Goal: Information Seeking & Learning: Learn about a topic

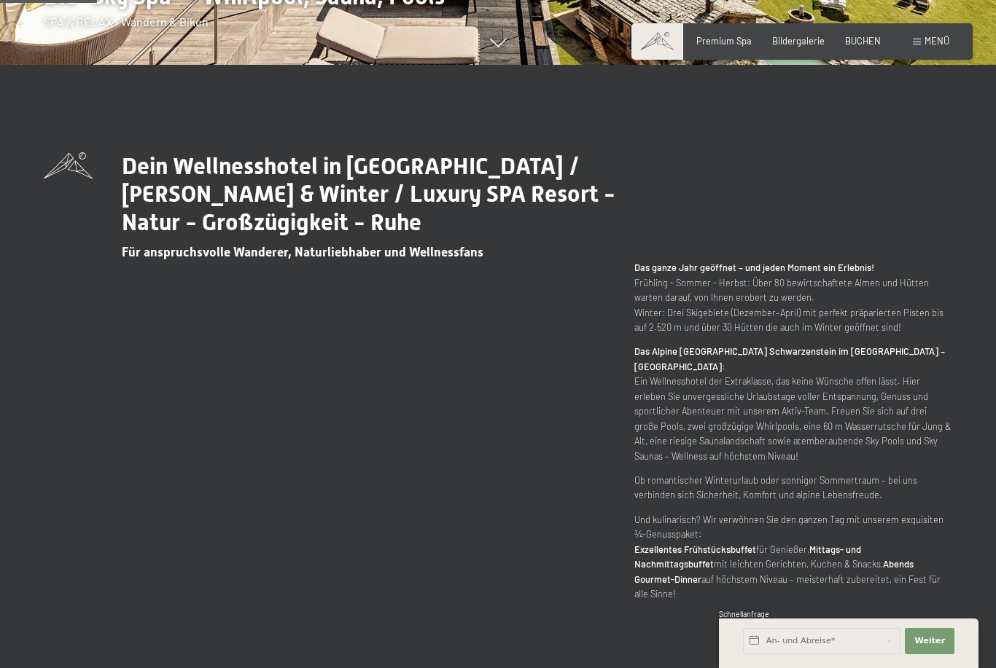
scroll to position [603, 0]
click at [934, 647] on span "Weiter" at bounding box center [929, 642] width 31 height 12
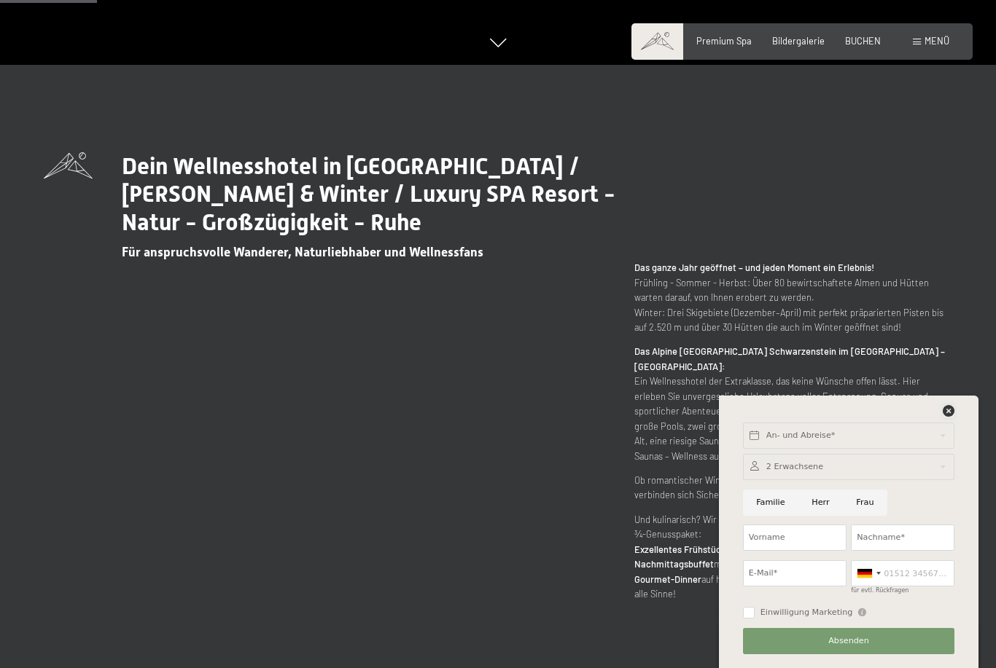
click at [946, 417] on icon at bounding box center [948, 411] width 12 height 12
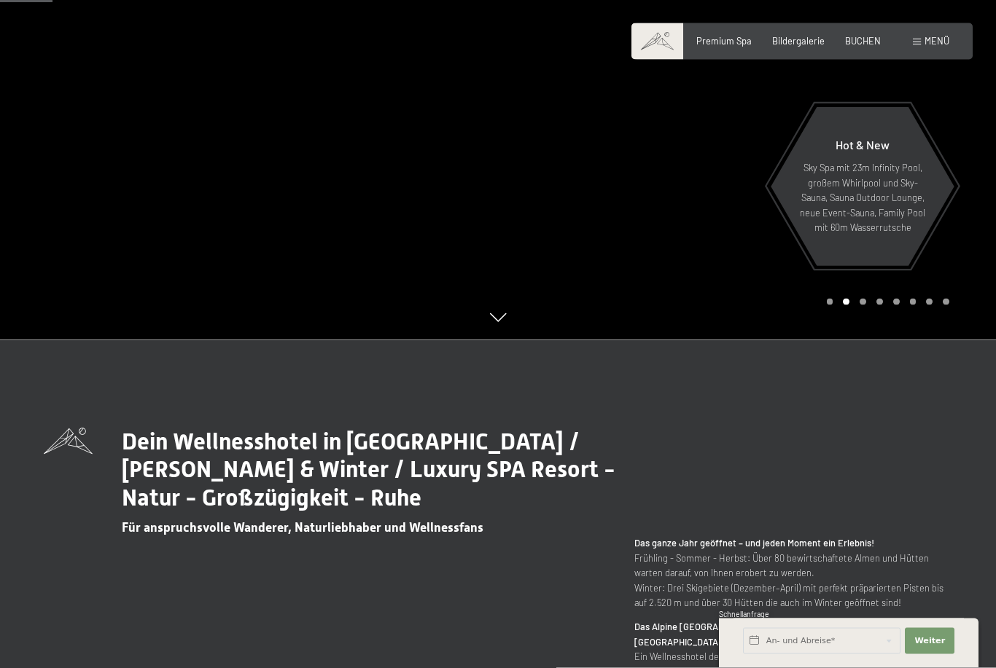
scroll to position [313, 0]
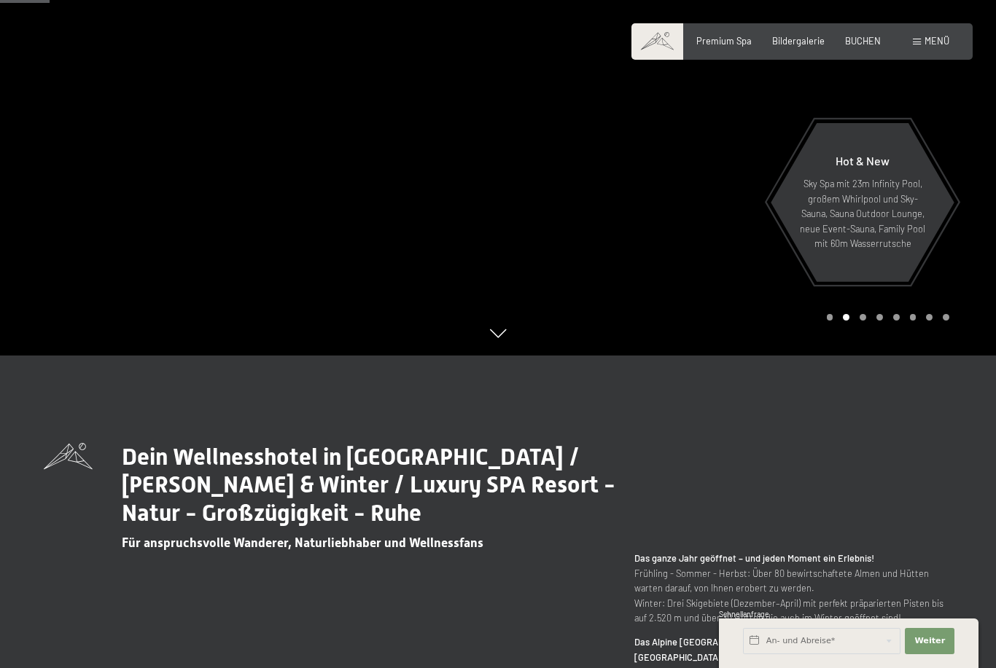
click at [922, 45] on div "Menü" at bounding box center [931, 41] width 36 height 13
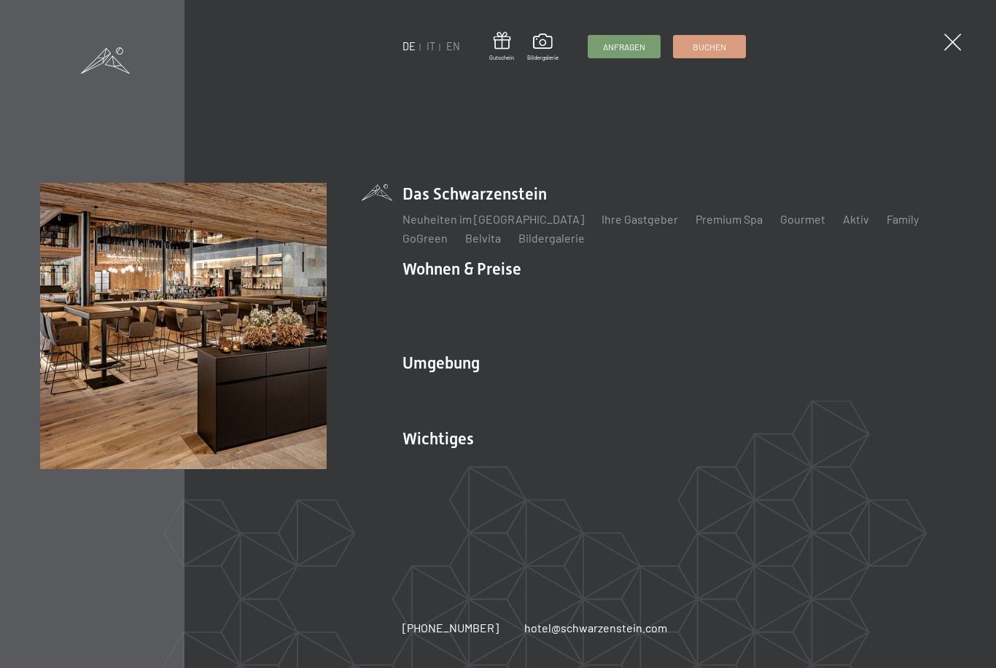
click at [515, 226] on link "Neuheiten im [GEOGRAPHIC_DATA]" at bounding box center [492, 219] width 181 height 14
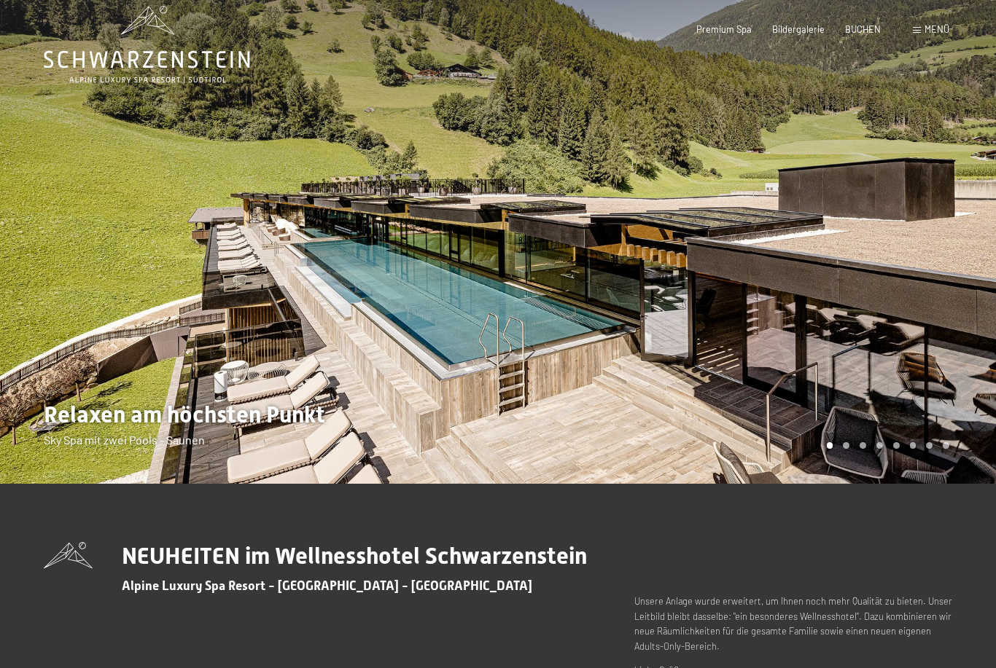
scroll to position [20, 0]
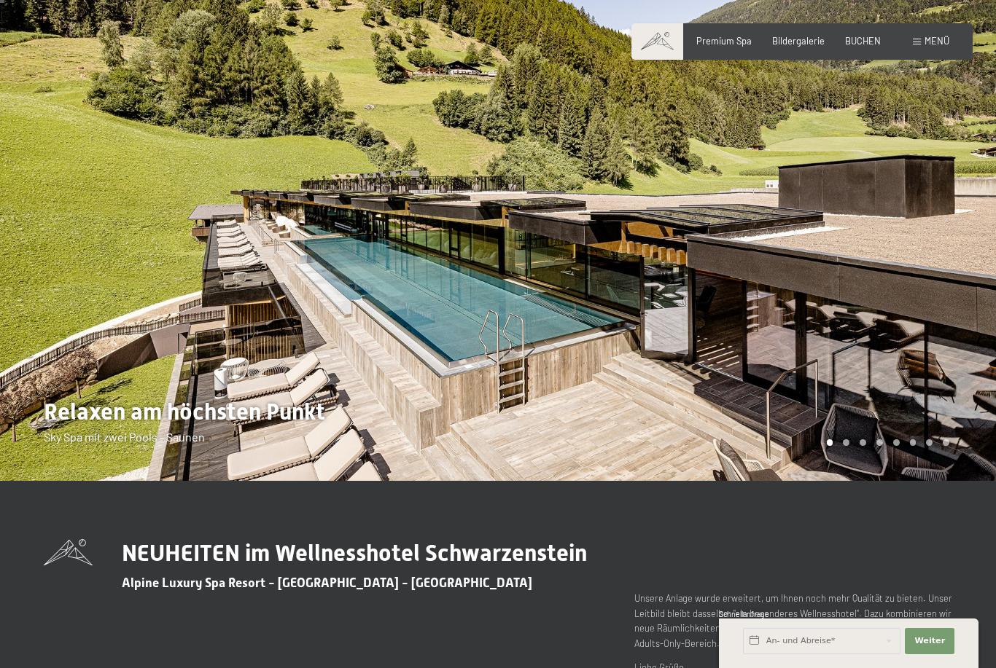
click at [272, 285] on div at bounding box center [249, 230] width 498 height 501
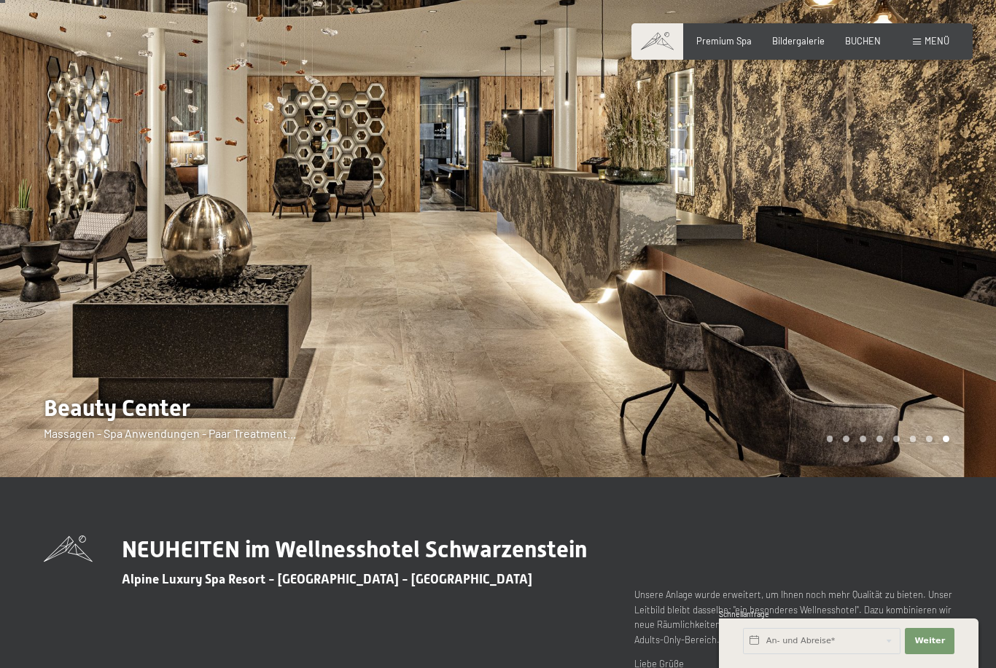
scroll to position [28, 0]
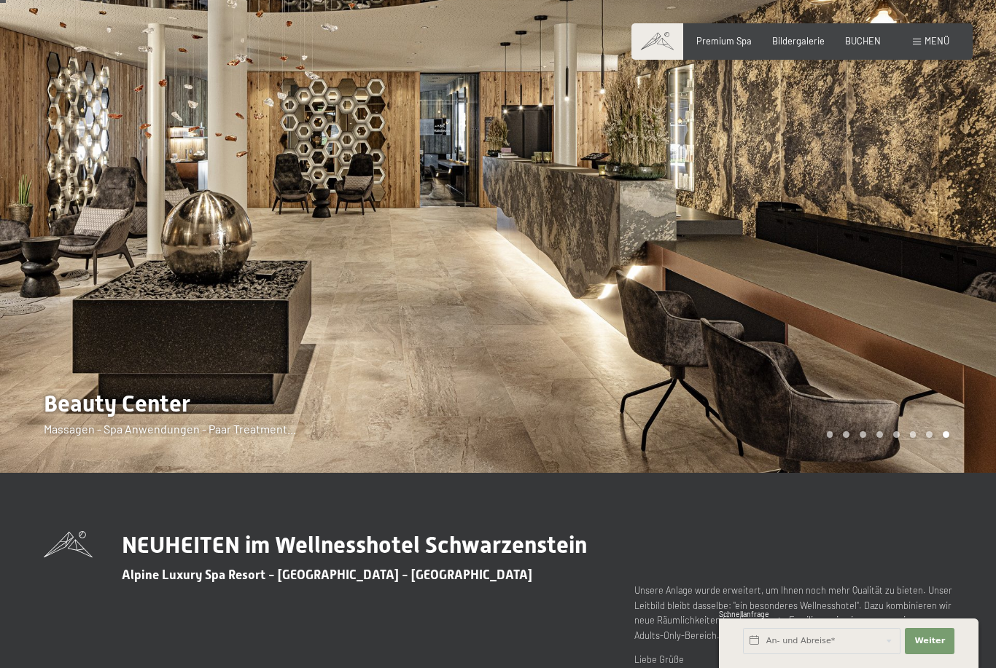
click at [628, 302] on div at bounding box center [747, 222] width 498 height 501
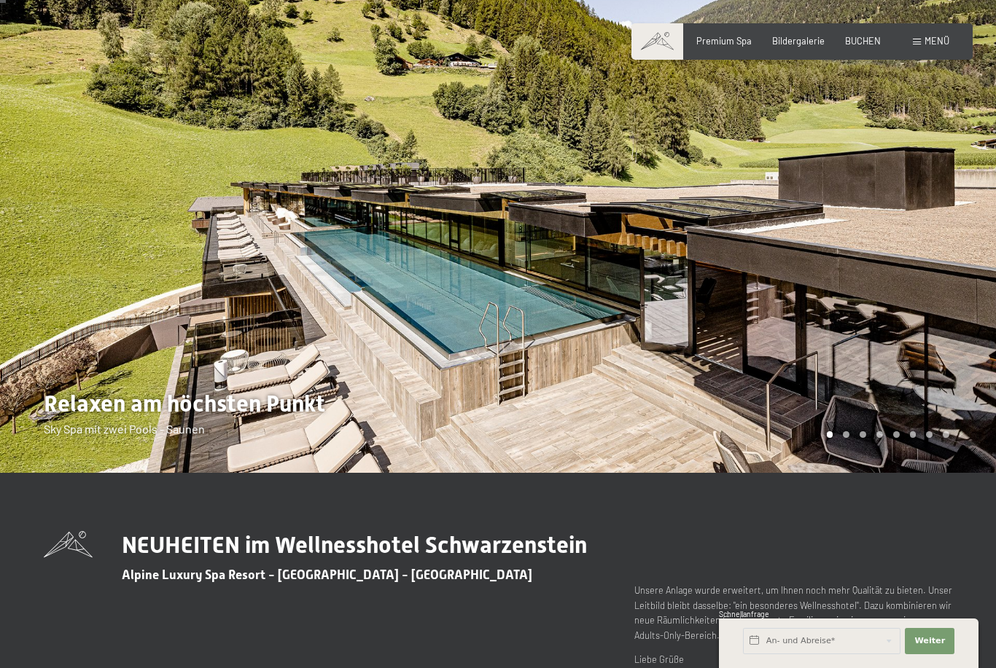
click at [294, 450] on div at bounding box center [249, 222] width 498 height 501
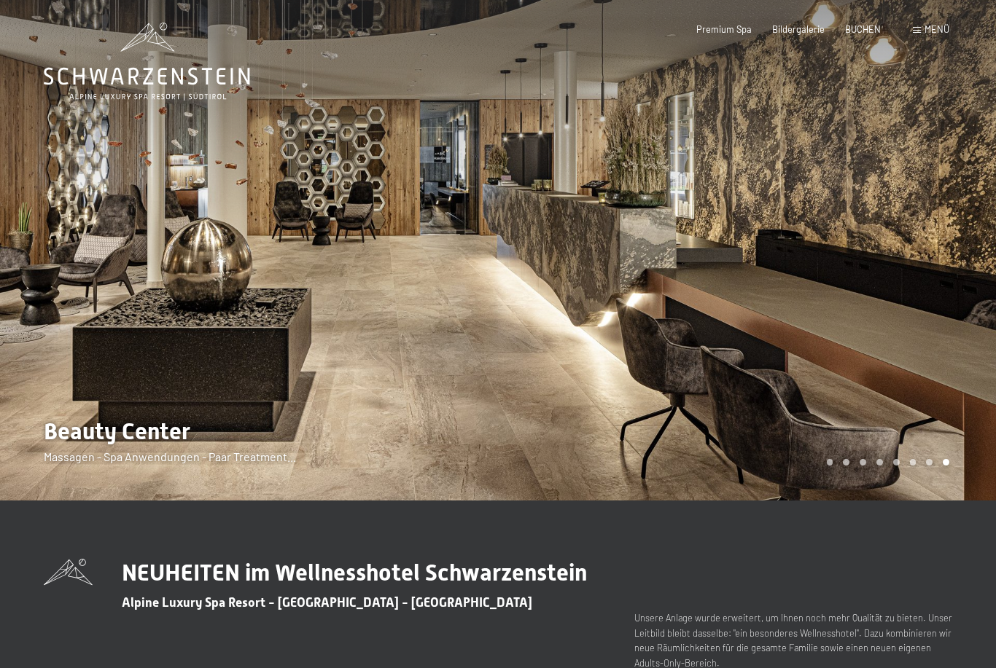
scroll to position [14, 0]
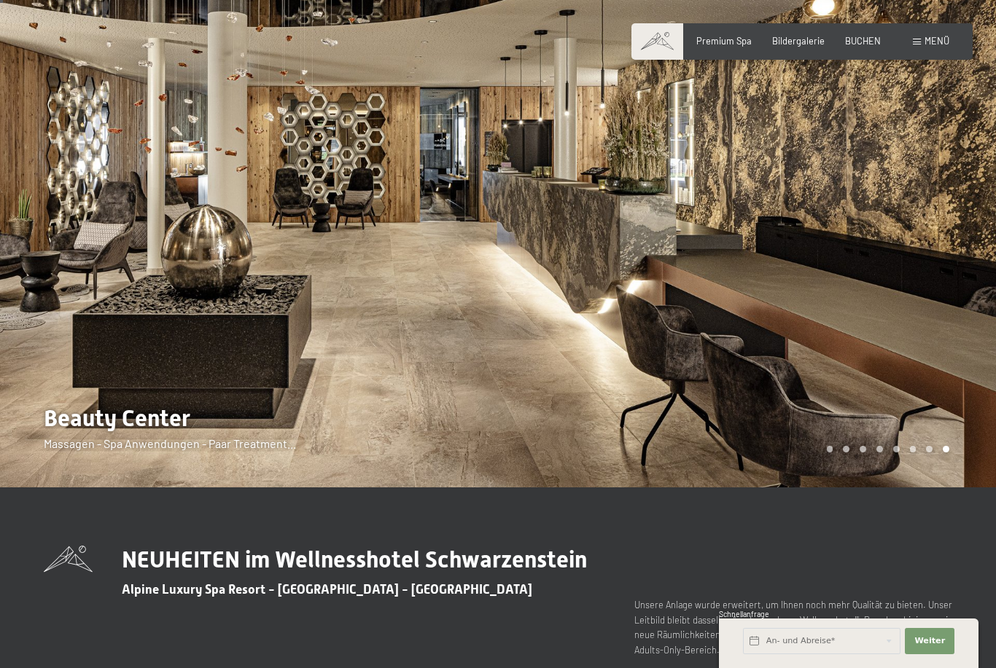
click at [450, 387] on div at bounding box center [249, 236] width 498 height 501
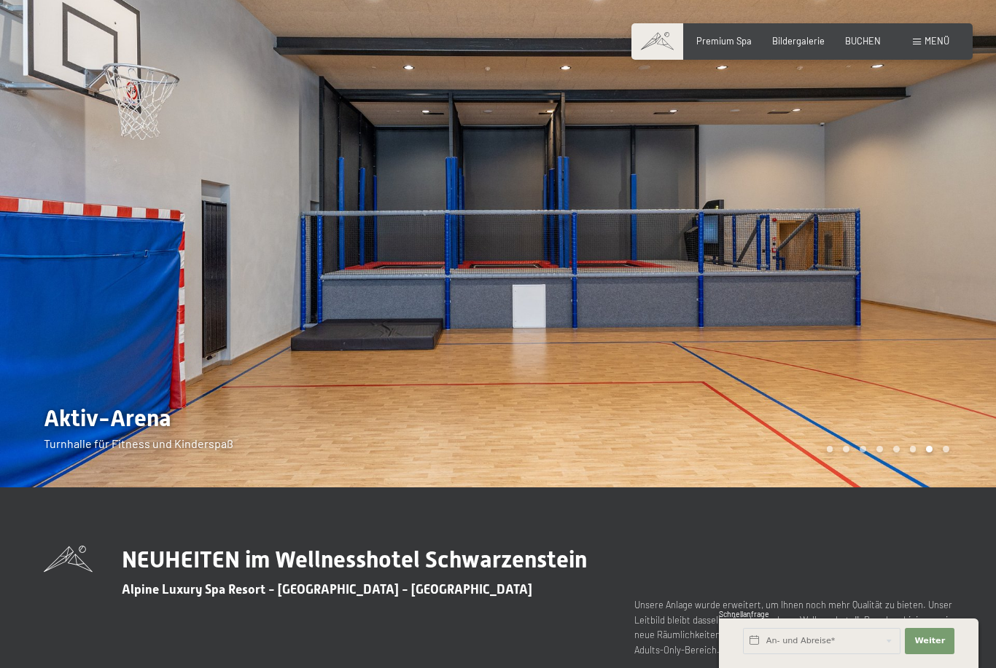
click at [905, 290] on div at bounding box center [747, 236] width 498 height 501
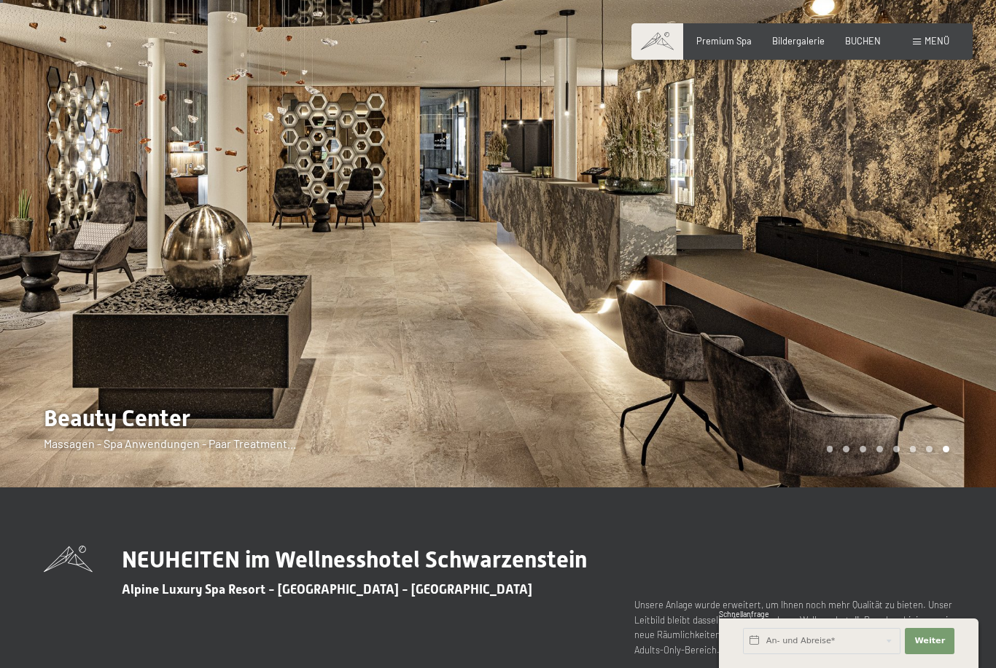
click at [929, 260] on div at bounding box center [747, 236] width 498 height 501
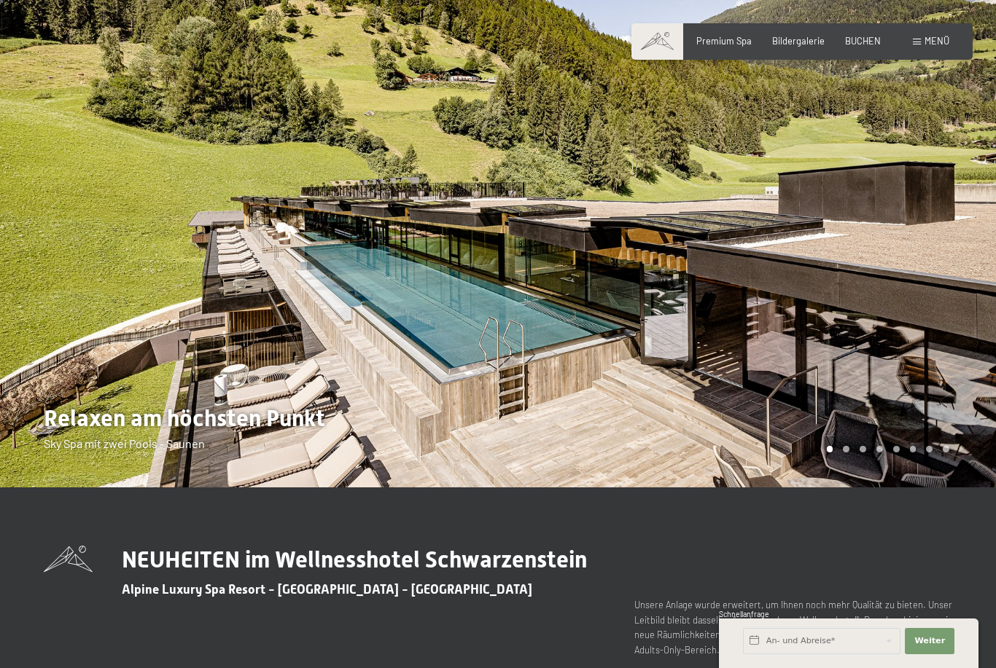
click at [940, 252] on div at bounding box center [747, 236] width 498 height 501
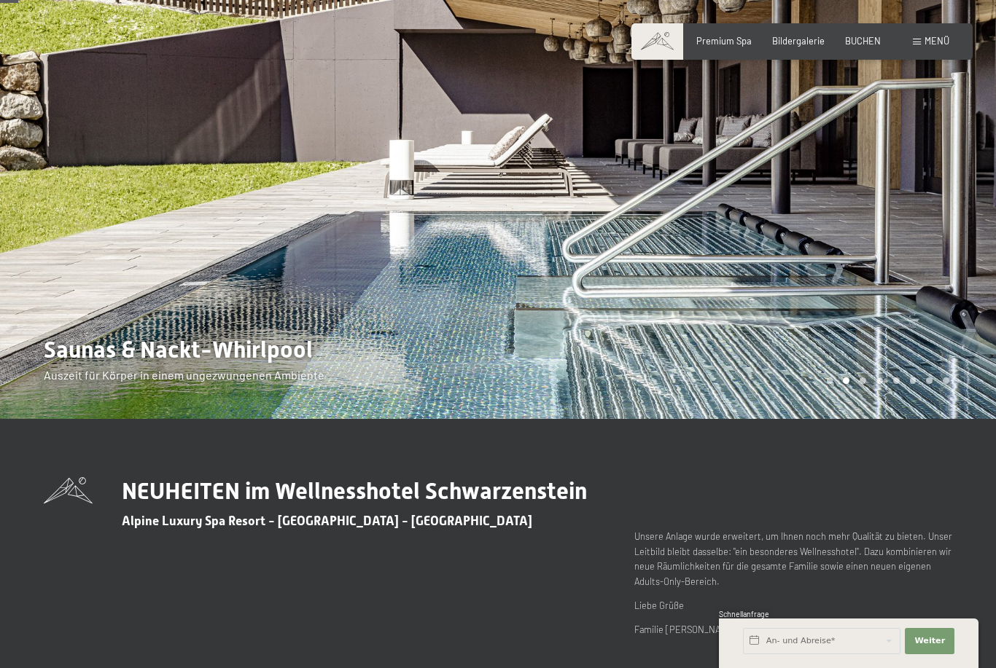
scroll to position [82, 0]
click at [163, 394] on div at bounding box center [249, 168] width 498 height 501
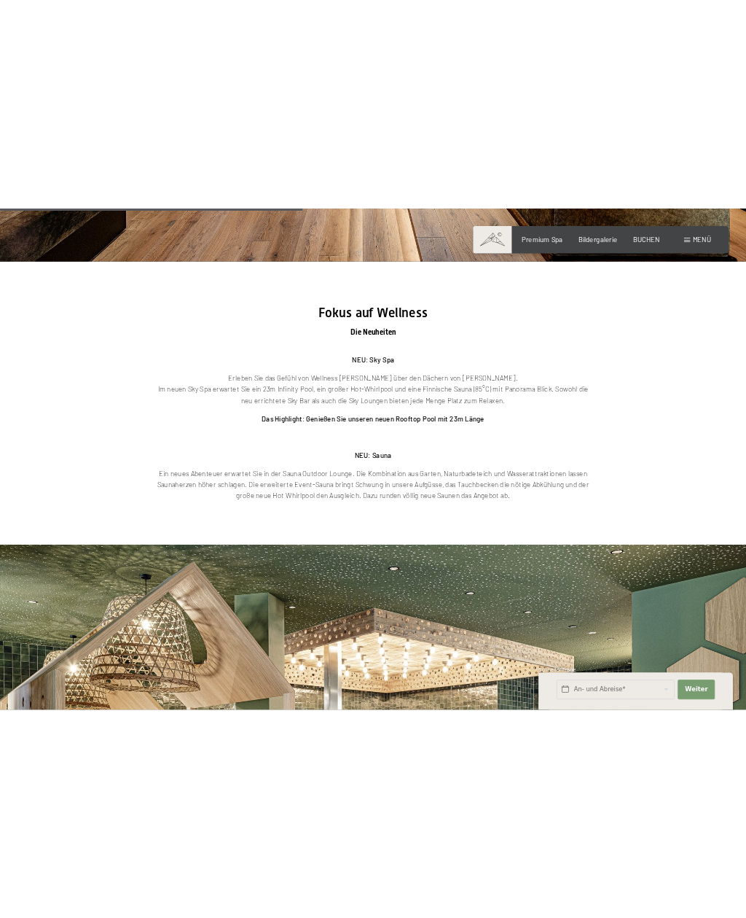
scroll to position [1244, 0]
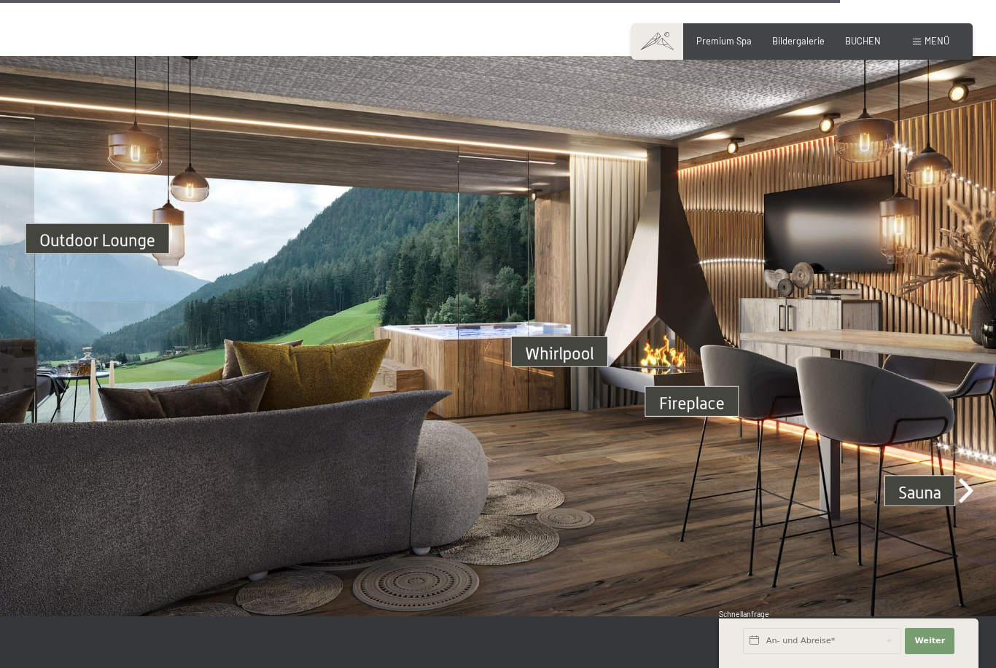
scroll to position [3865, 0]
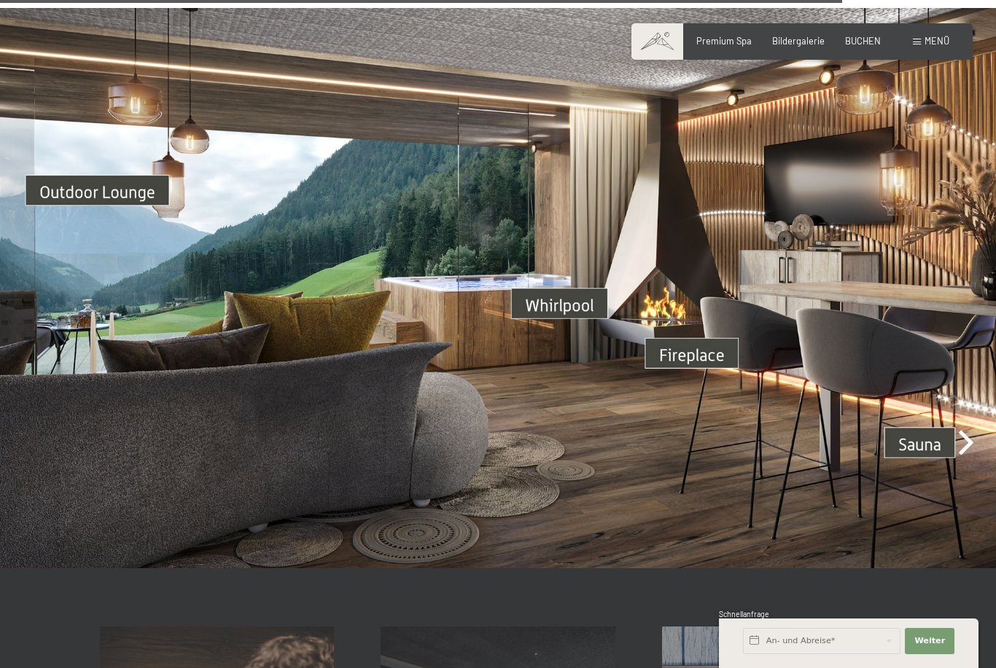
click at [942, 458] on img at bounding box center [498, 288] width 996 height 560
click at [975, 456] on img at bounding box center [498, 288] width 996 height 560
click at [704, 367] on img at bounding box center [498, 288] width 996 height 560
click at [568, 328] on img at bounding box center [498, 288] width 996 height 560
click at [941, 452] on img at bounding box center [498, 288] width 996 height 560
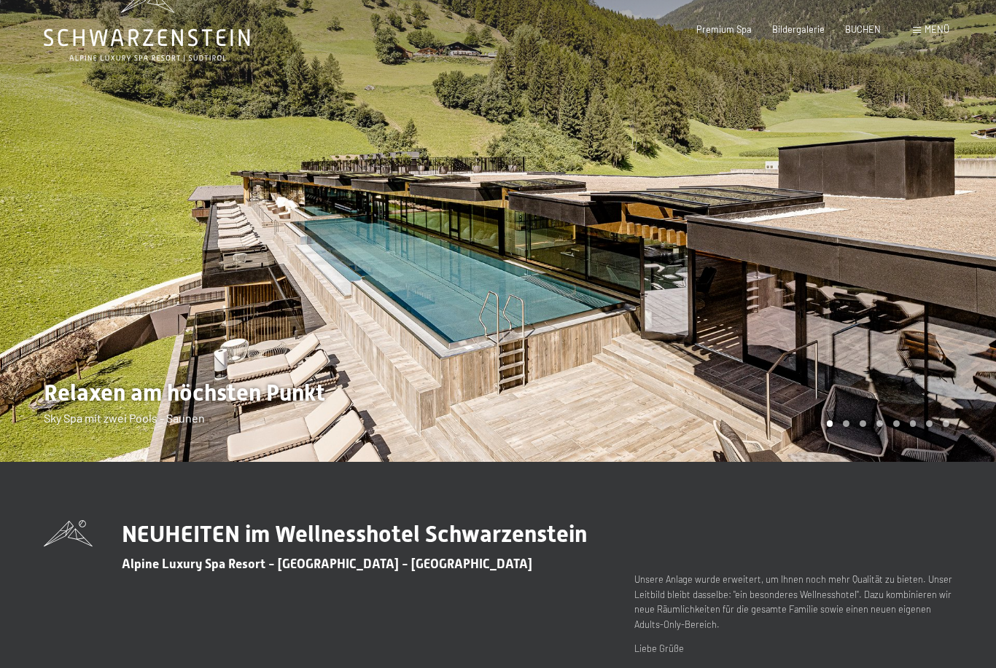
scroll to position [0, 0]
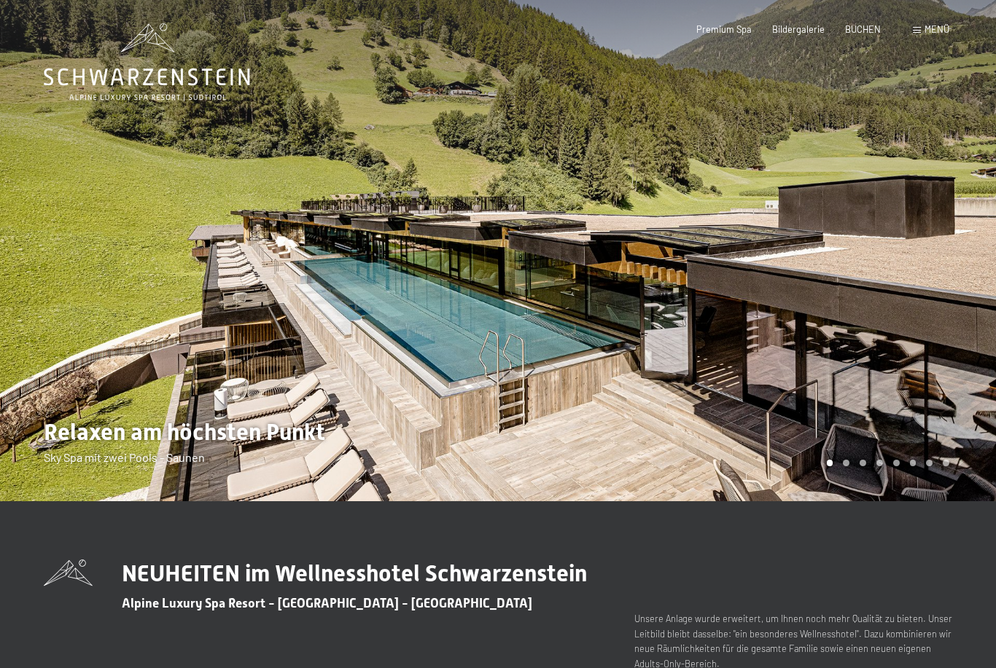
click at [889, 332] on div at bounding box center [747, 250] width 498 height 501
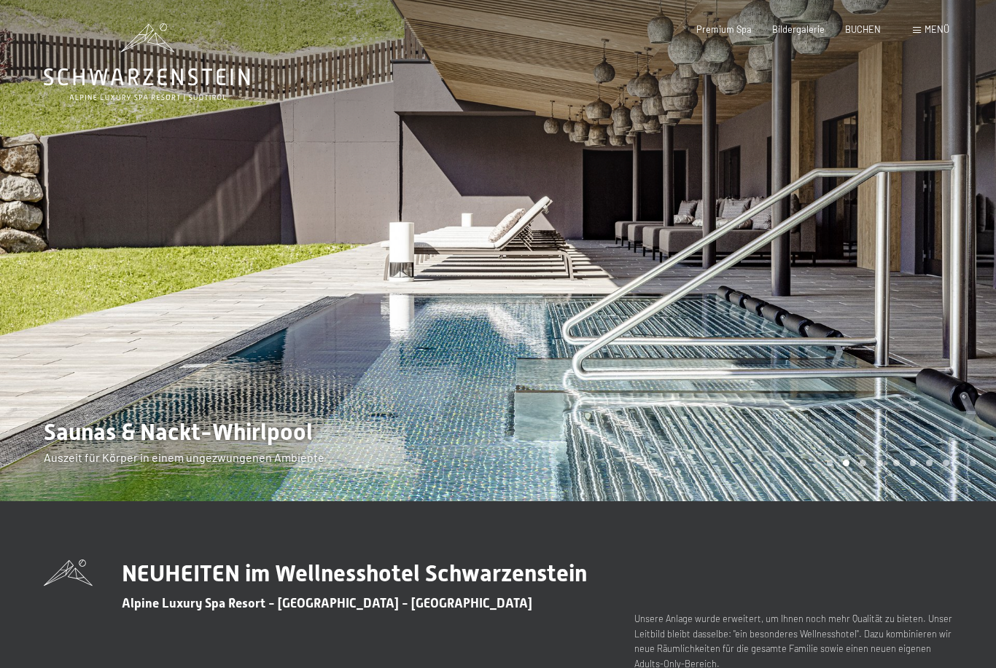
click at [914, 31] on span at bounding box center [917, 30] width 8 height 7
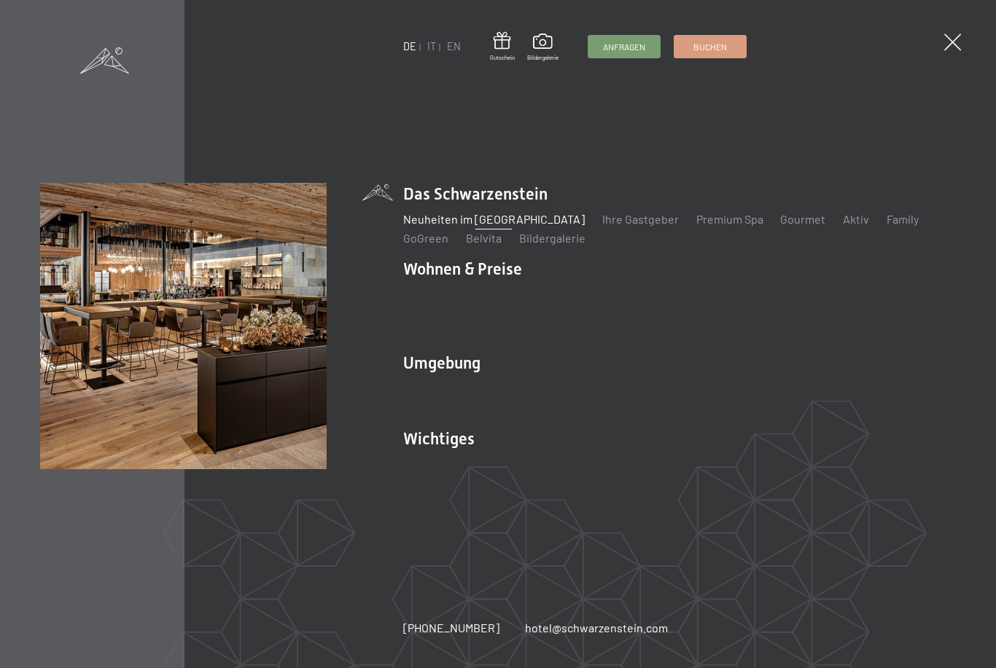
click at [601, 226] on link "Ihre Gastgeber" at bounding box center [639, 219] width 77 height 14
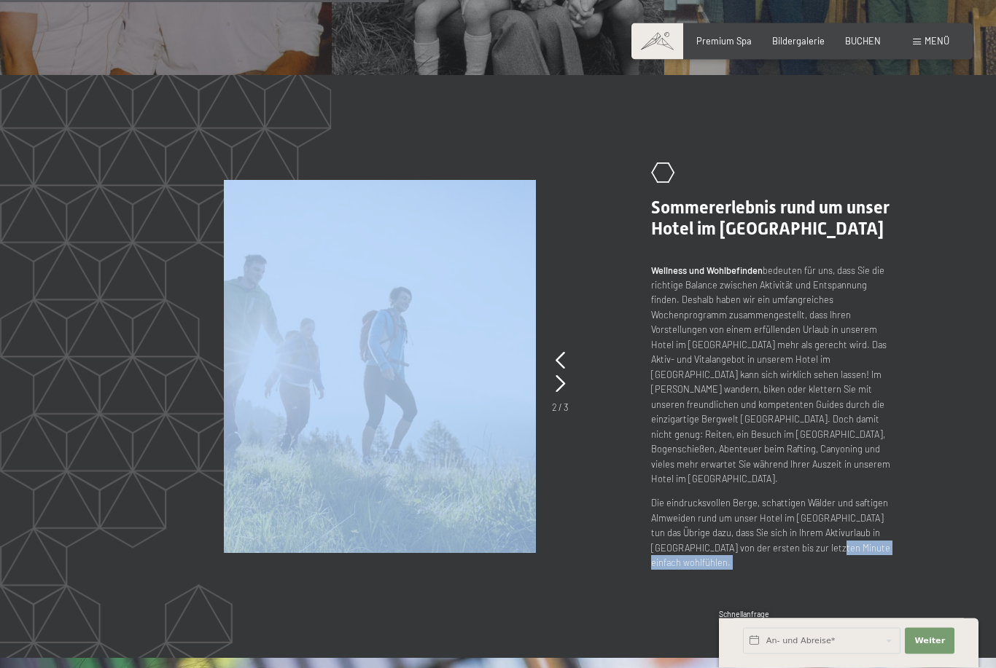
scroll to position [1449, 0]
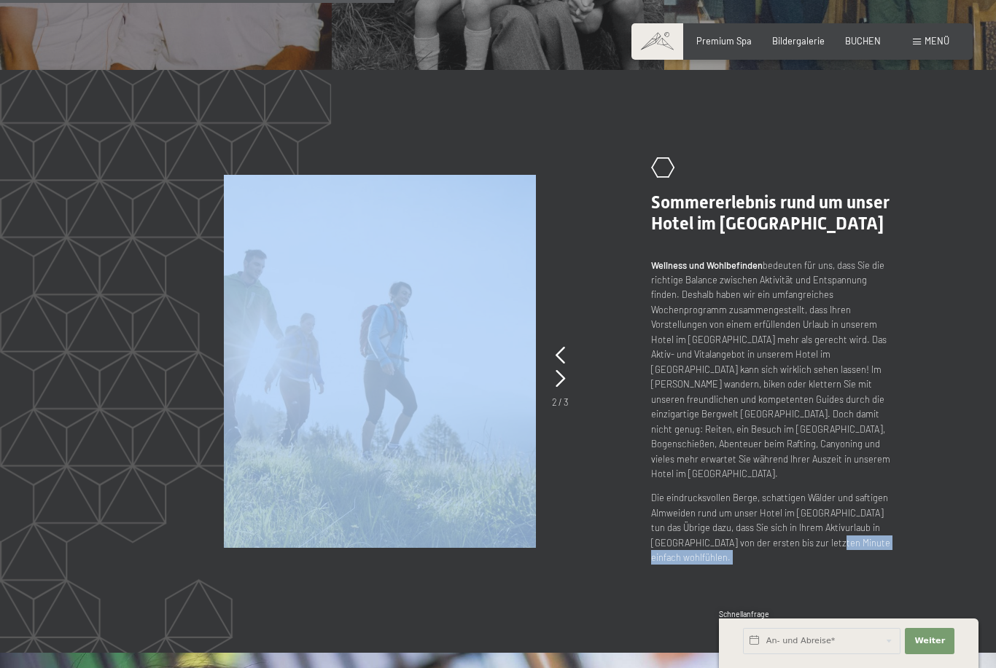
click at [951, 398] on section "slide 2 of 3 .st0{fill:none;stroke:#FFFFFF;stroke-width:2;stroke-linecap:round;…" at bounding box center [498, 361] width 996 height 582
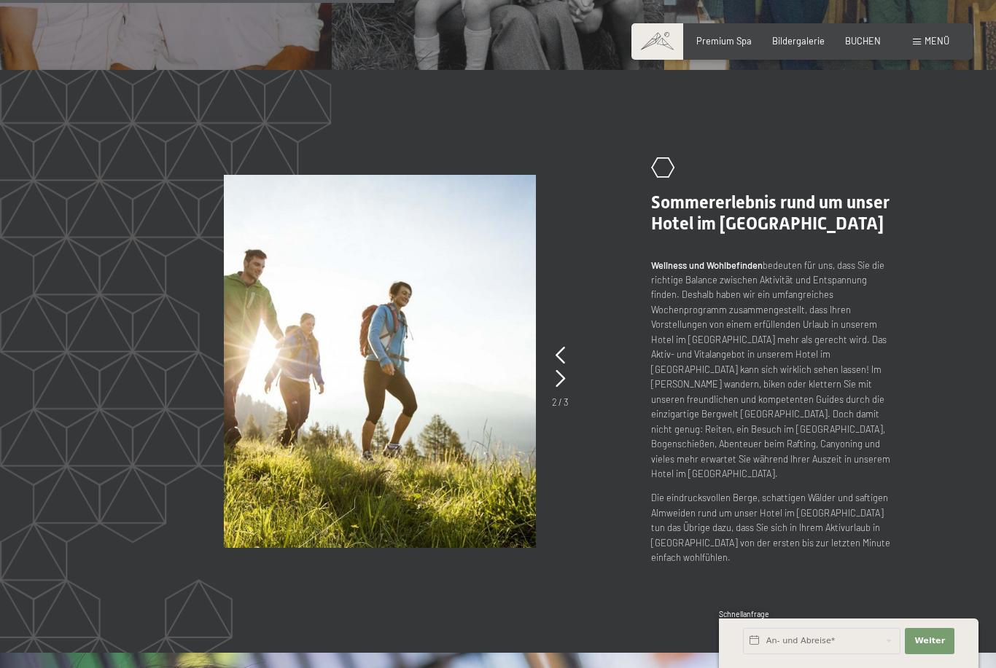
click at [924, 376] on div "slide 2 of 3 .st0{fill:none;stroke:#FFFFFF;stroke-width:2;stroke-linecap:round;…" at bounding box center [497, 360] width 883 height 407
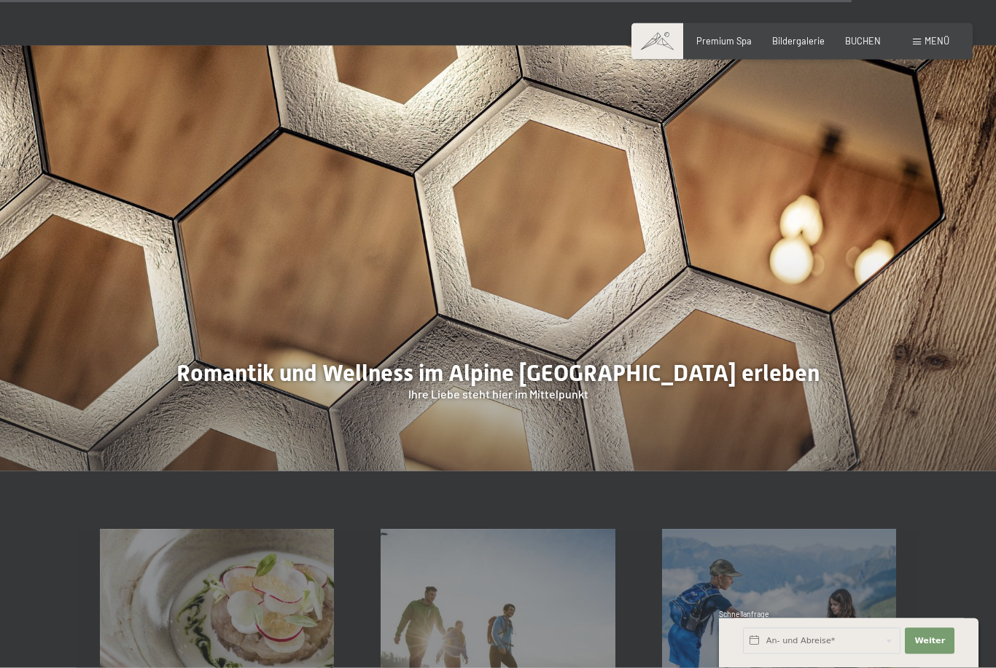
scroll to position [3407, 0]
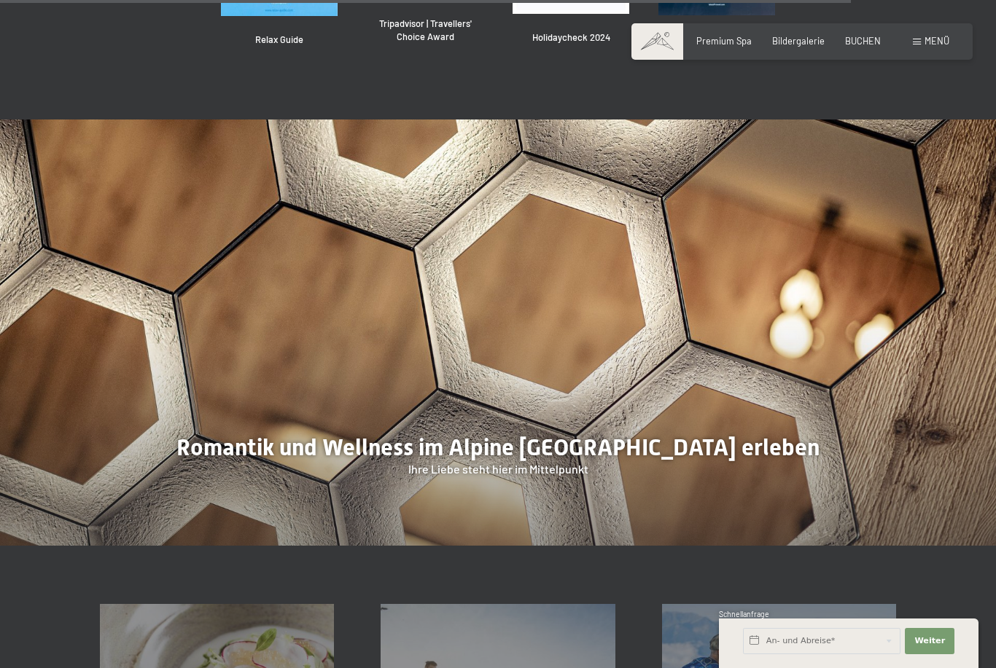
click at [88, 292] on div at bounding box center [498, 333] width 996 height 426
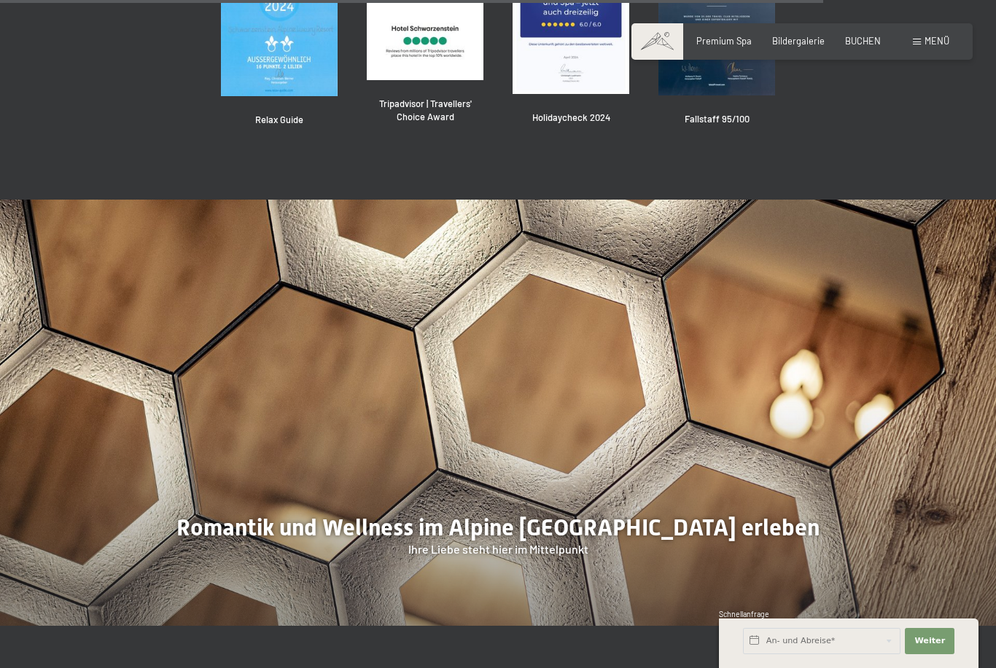
scroll to position [3325, 0]
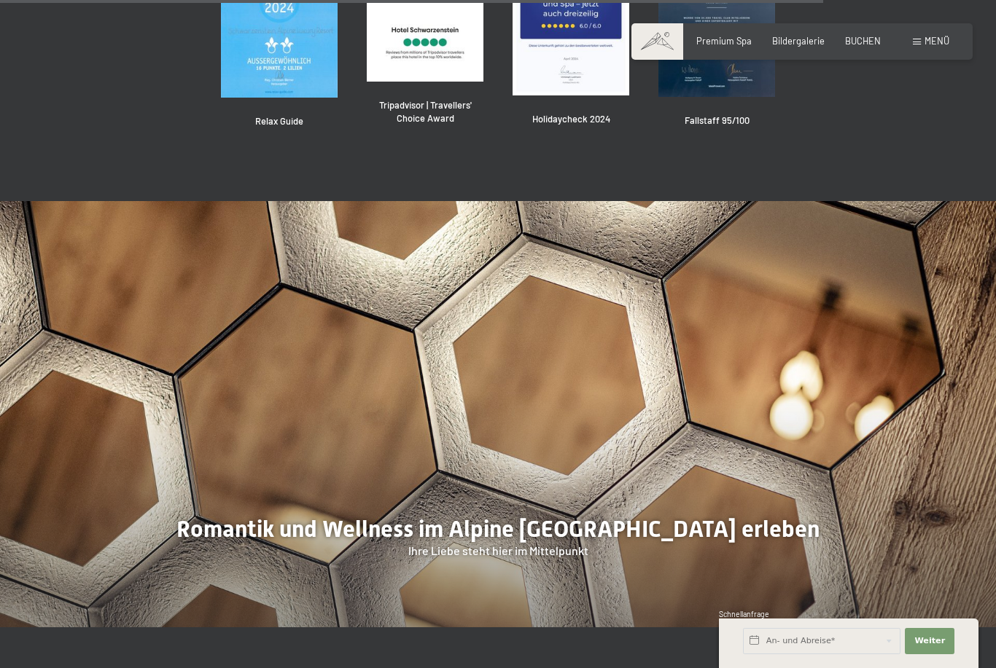
click at [242, 426] on div at bounding box center [498, 414] width 996 height 426
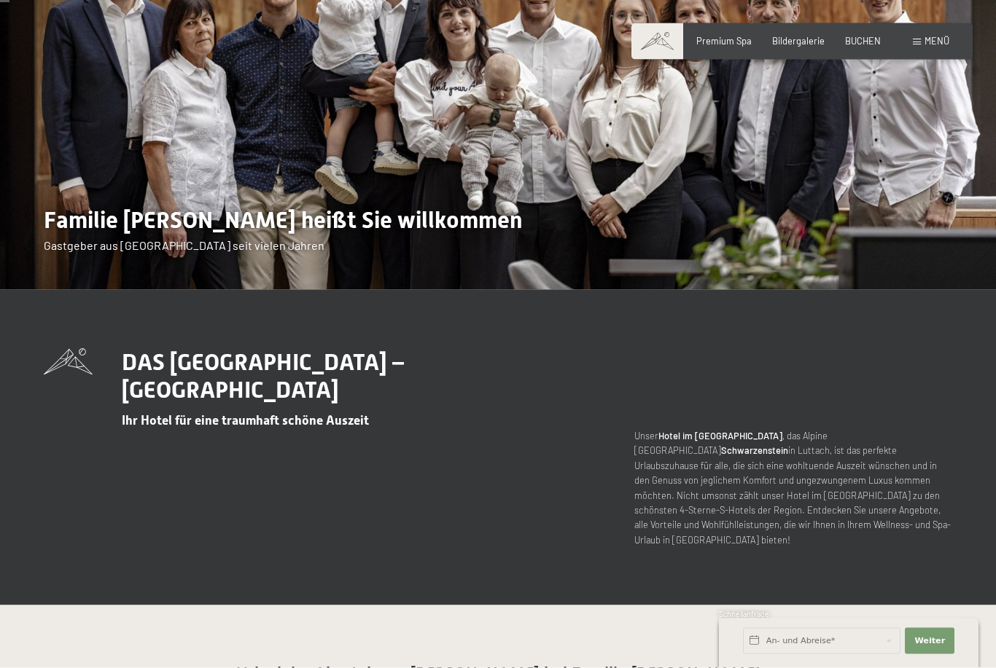
scroll to position [0, 0]
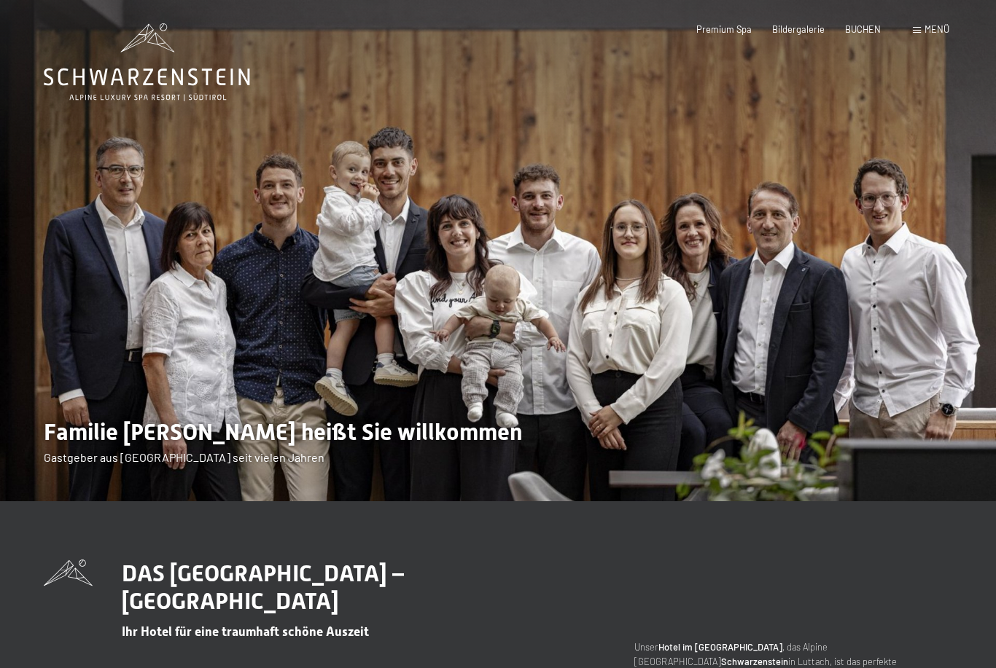
click at [923, 34] on div "Menü" at bounding box center [931, 29] width 36 height 13
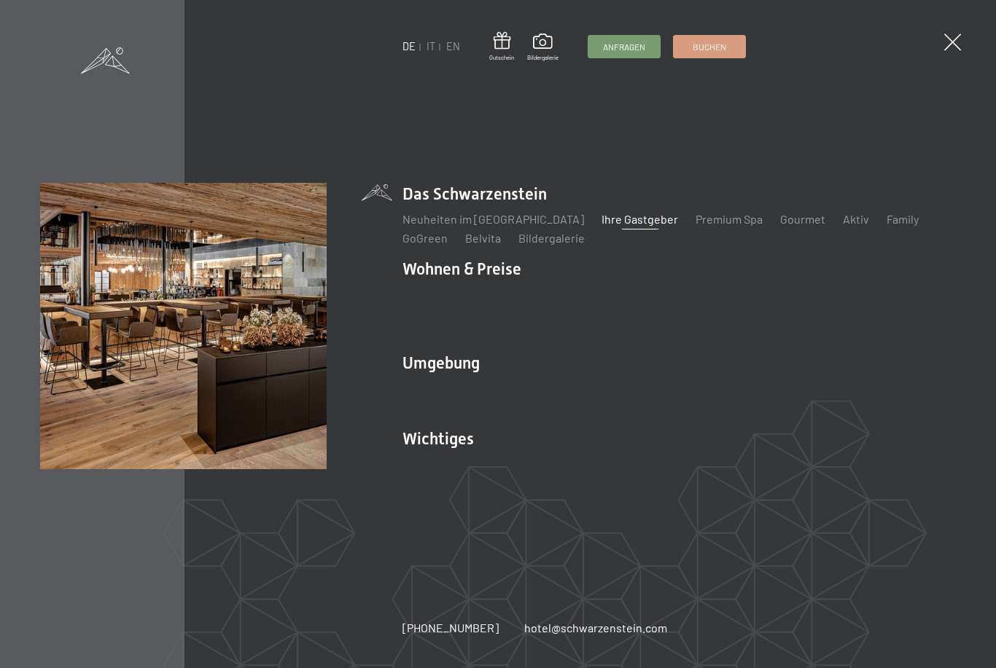
click at [695, 226] on link "Premium Spa" at bounding box center [728, 219] width 67 height 14
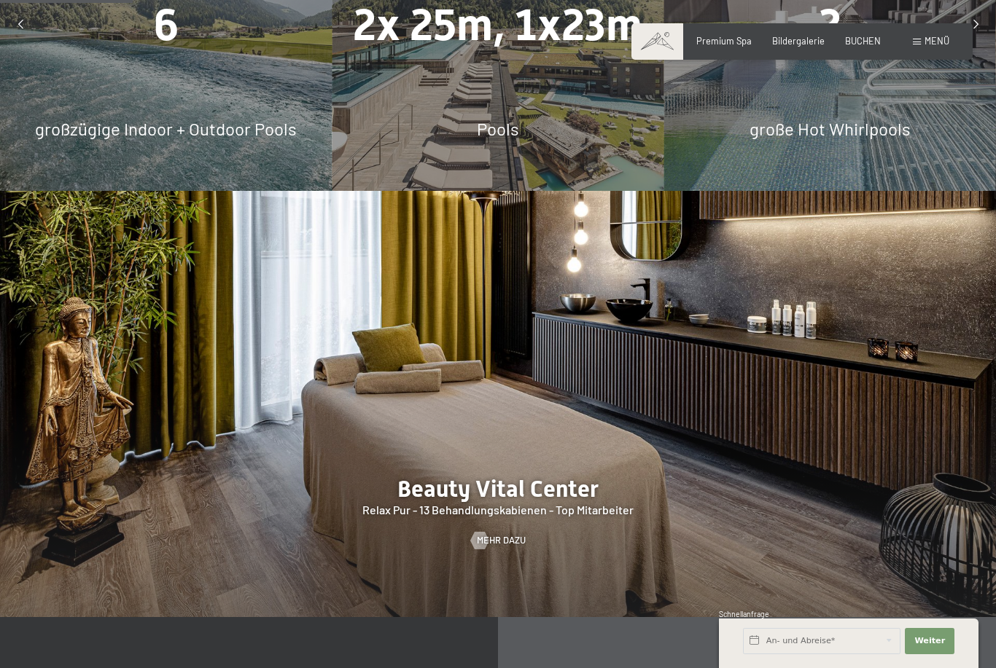
scroll to position [1169, 0]
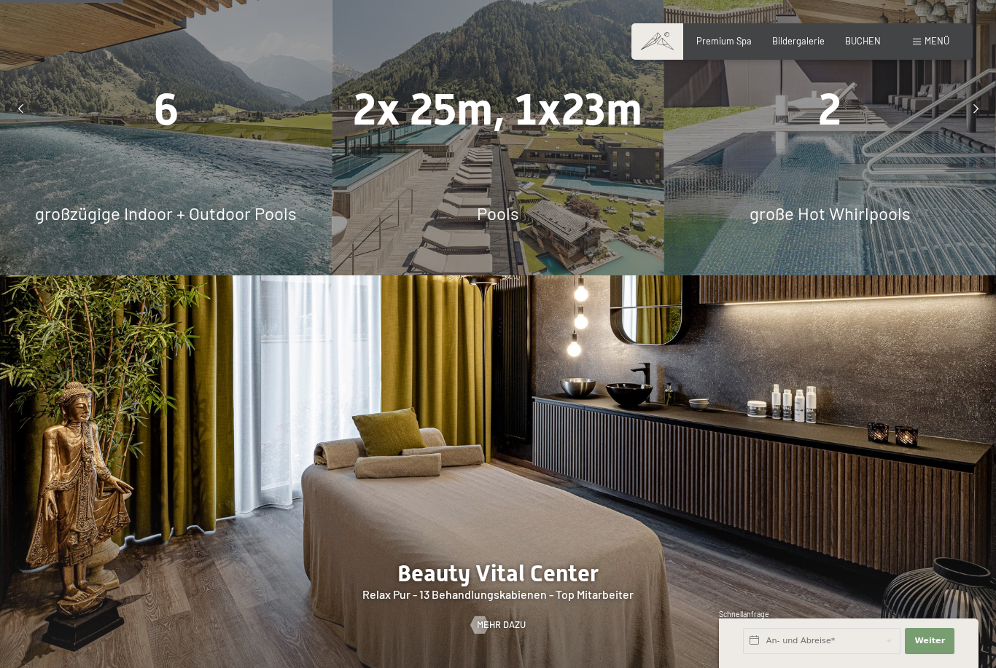
click at [924, 226] on div "große Hot Whirlpools" at bounding box center [830, 213] width 332 height 25
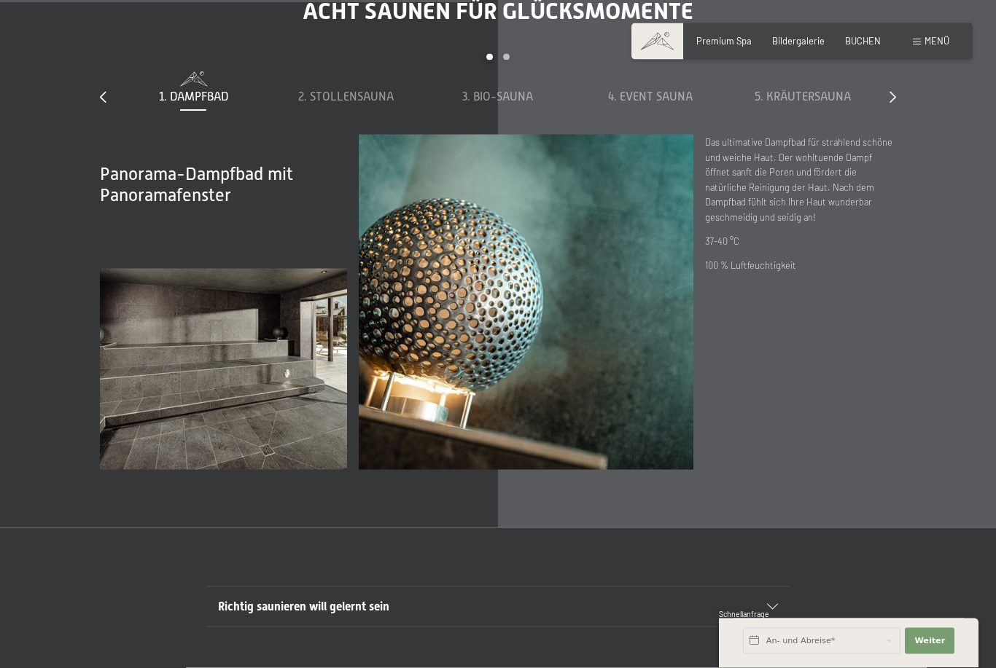
scroll to position [4158, 0]
click at [889, 105] on div at bounding box center [892, 97] width 7 height 16
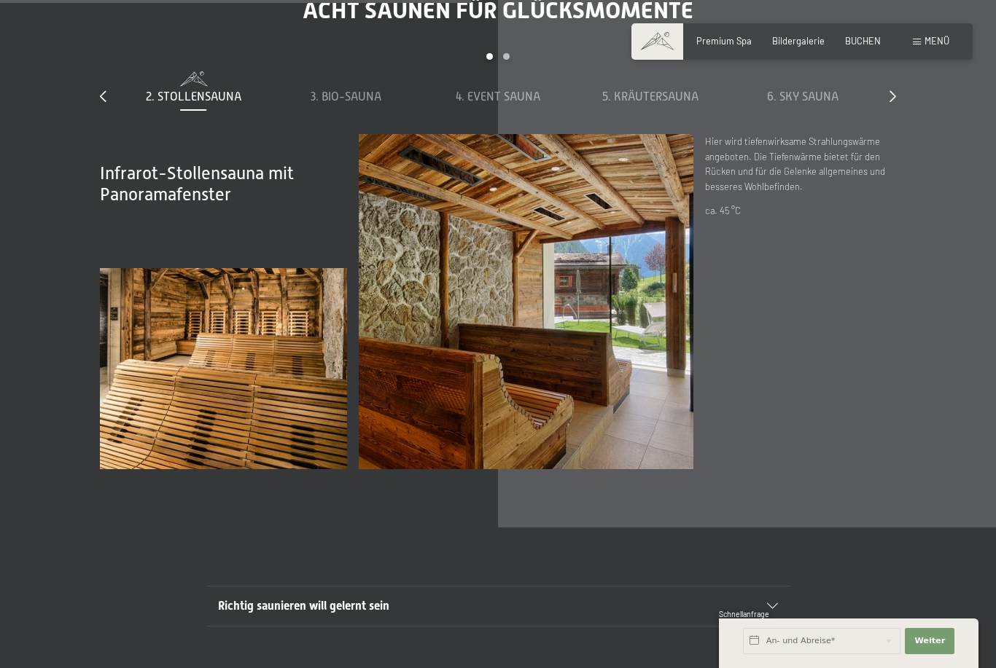
click at [891, 102] on icon at bounding box center [892, 96] width 7 height 12
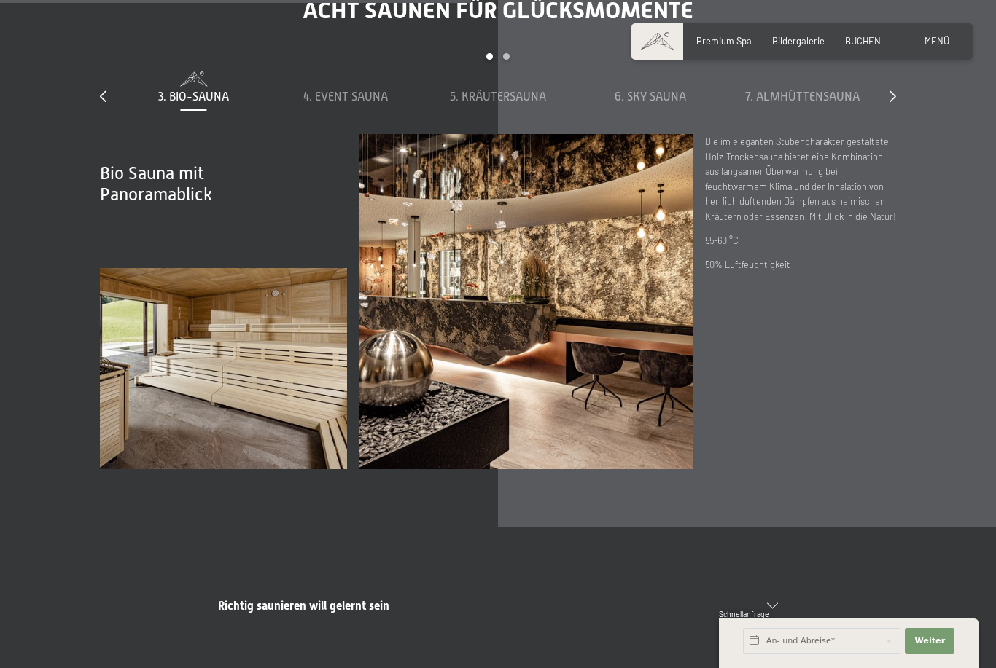
click at [895, 102] on icon at bounding box center [892, 96] width 7 height 12
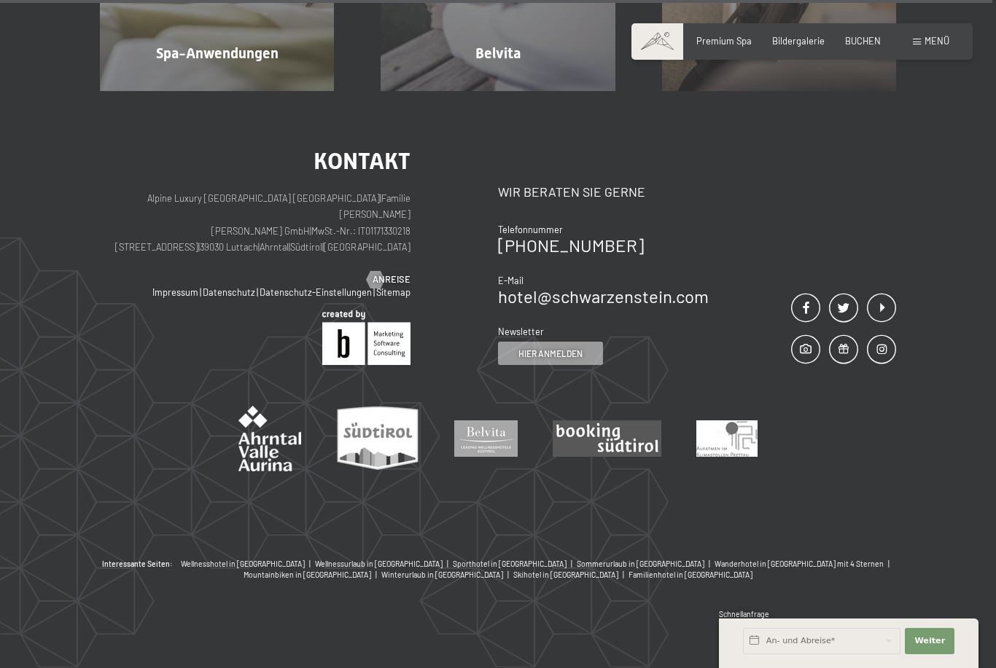
scroll to position [7699, 0]
